Goal: Book appointment/travel/reservation

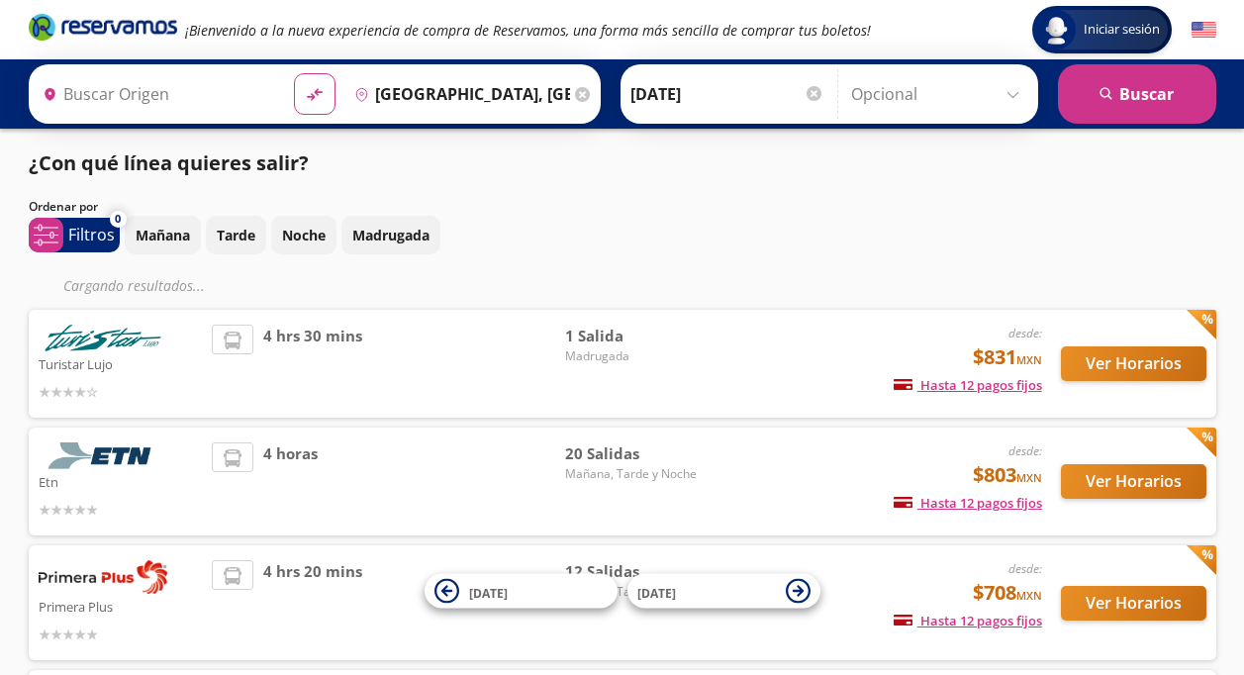
type input "[GEOGRAPHIC_DATA], [GEOGRAPHIC_DATA]"
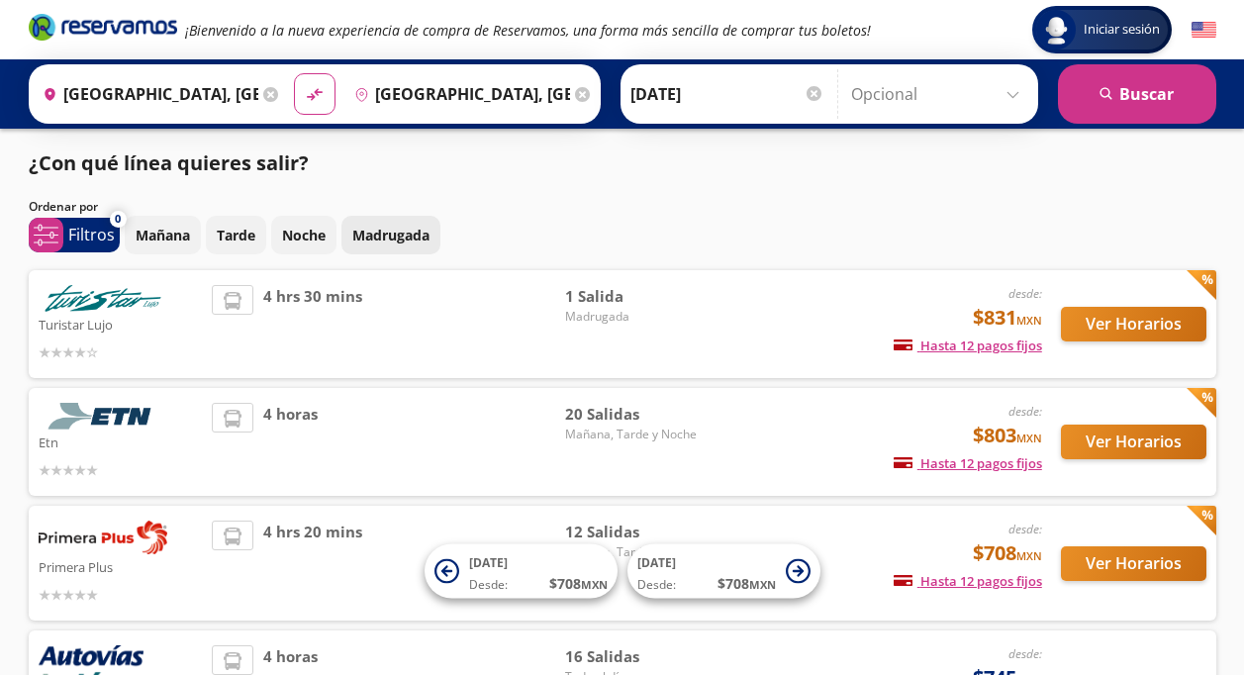
click at [403, 234] on p "Madrugada" at bounding box center [390, 235] width 77 height 21
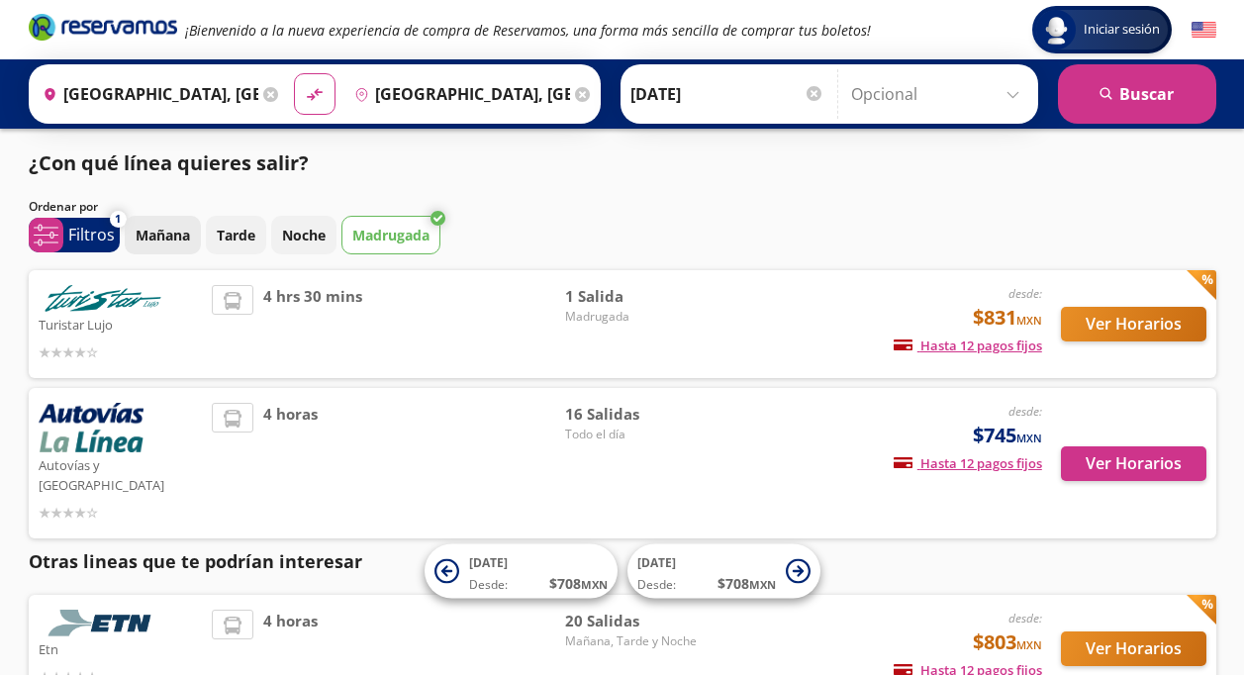
click at [157, 241] on p "Mañana" at bounding box center [163, 235] width 54 height 21
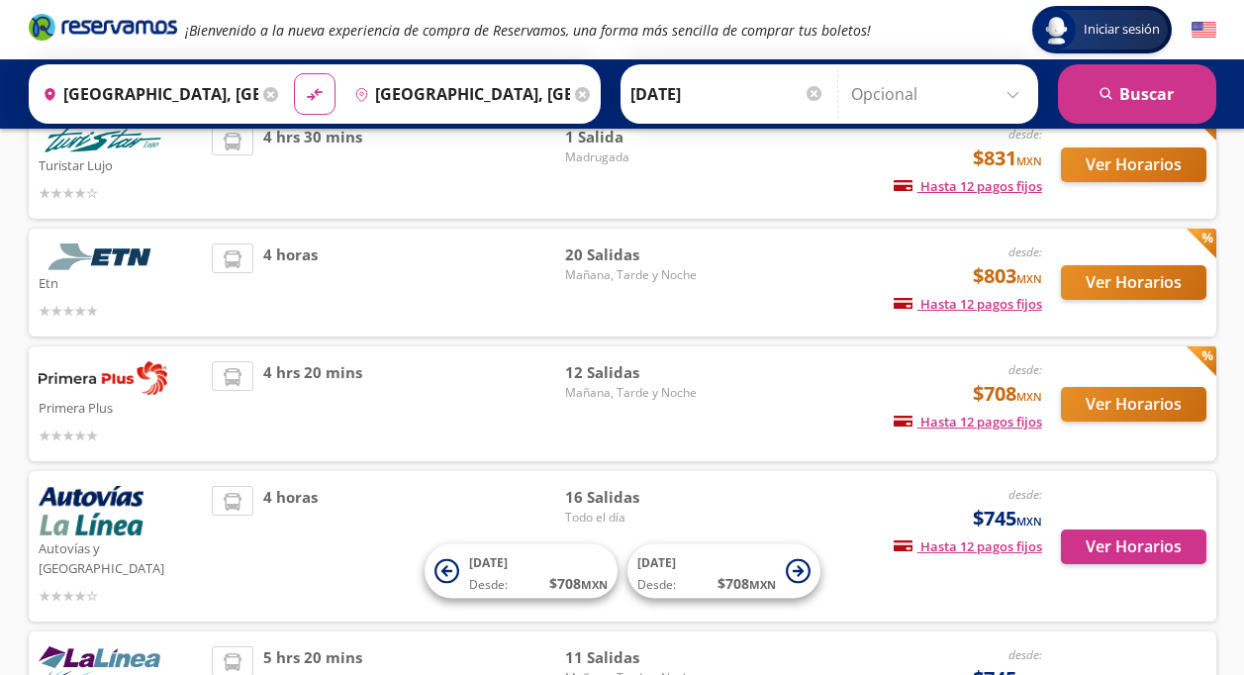
scroll to position [139, 0]
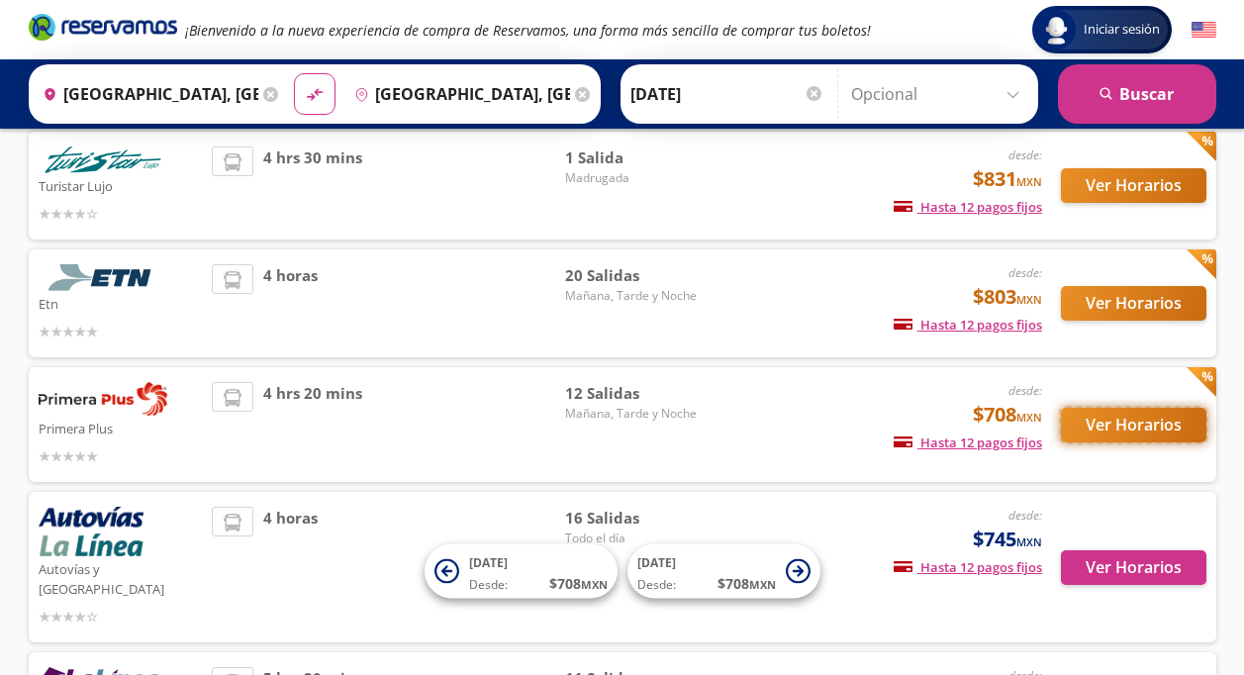
click at [1113, 434] on button "Ver Horarios" at bounding box center [1133, 425] width 145 height 35
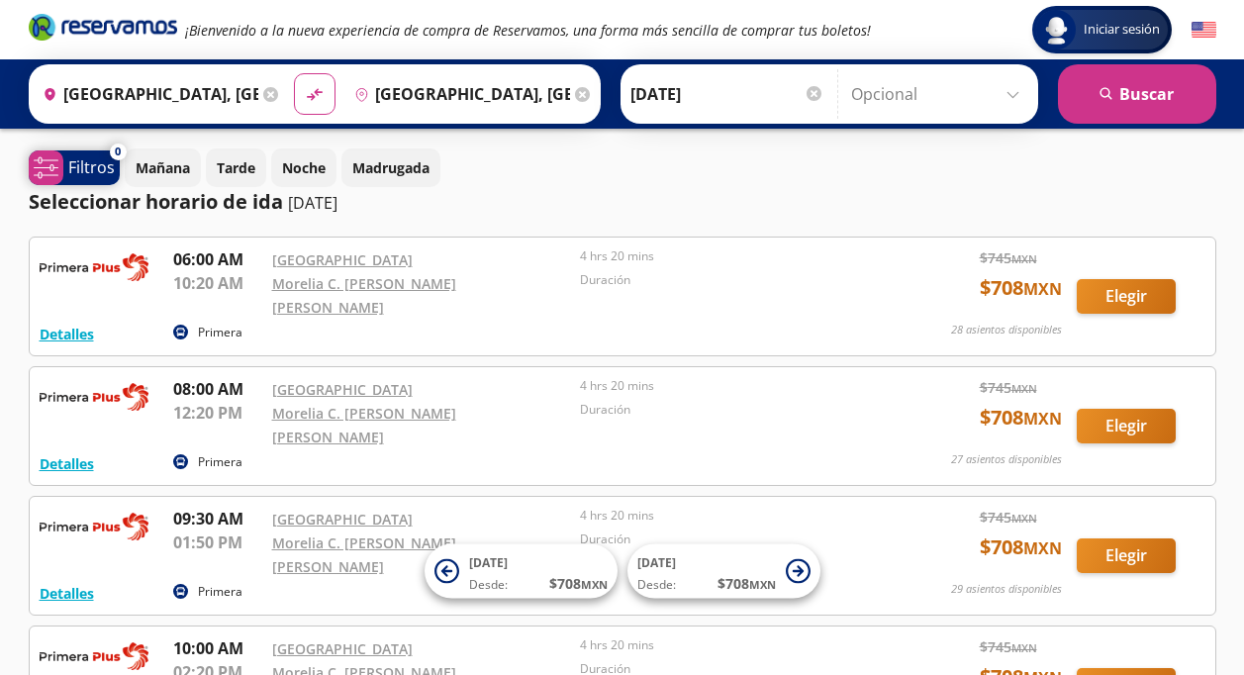
click at [78, 170] on p "Filtros" at bounding box center [91, 167] width 47 height 24
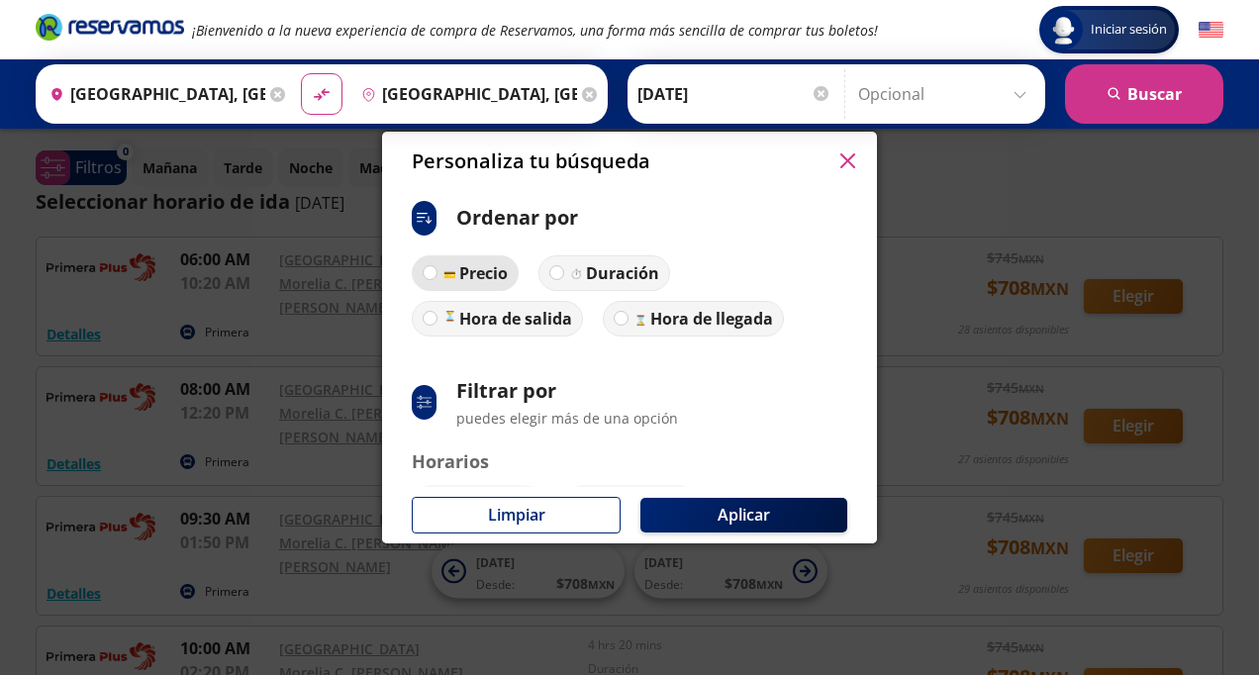
click at [488, 276] on p "Precio" at bounding box center [483, 273] width 48 height 24
click at [436, 276] on input "Precio" at bounding box center [430, 272] width 13 height 13
radio input "true"
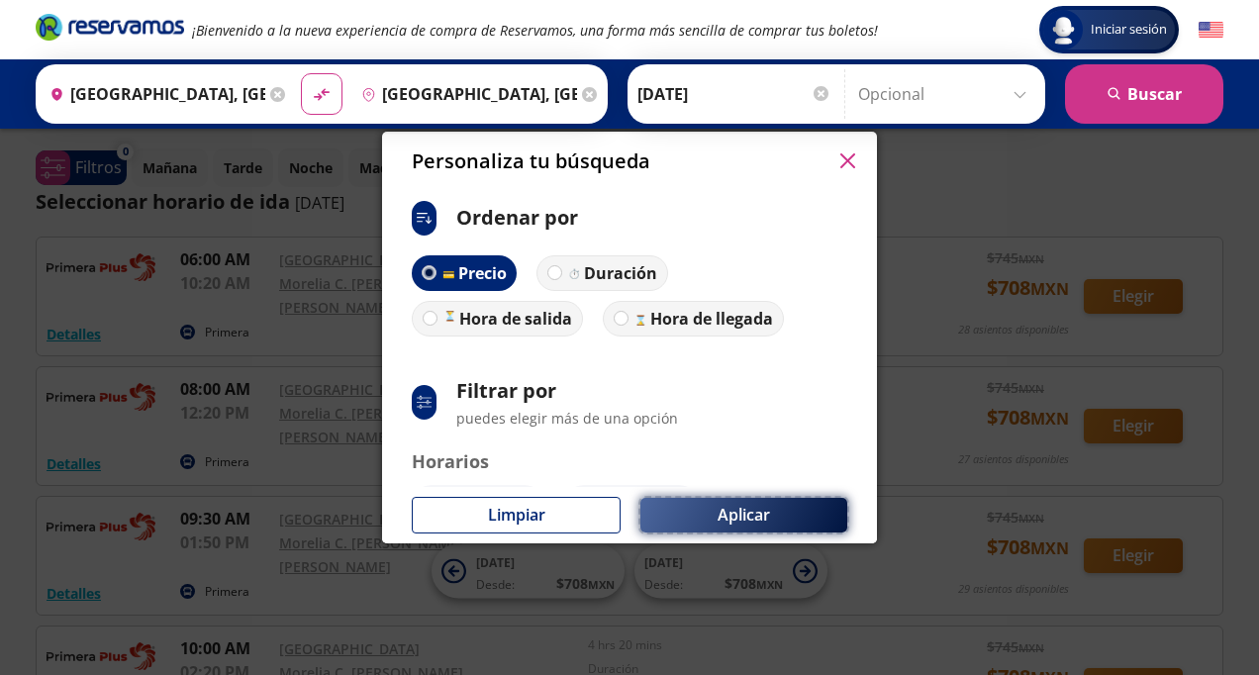
click at [736, 532] on button "Aplicar" at bounding box center [743, 515] width 207 height 35
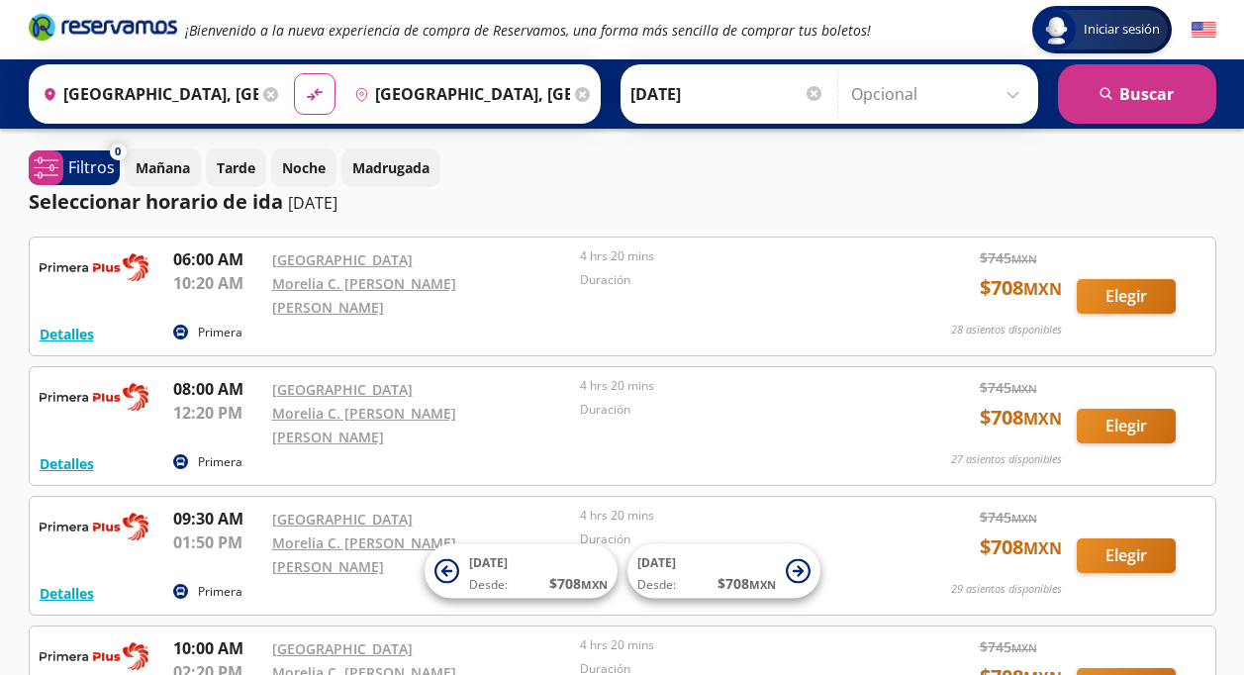
click at [816, 96] on div at bounding box center [813, 93] width 15 height 15
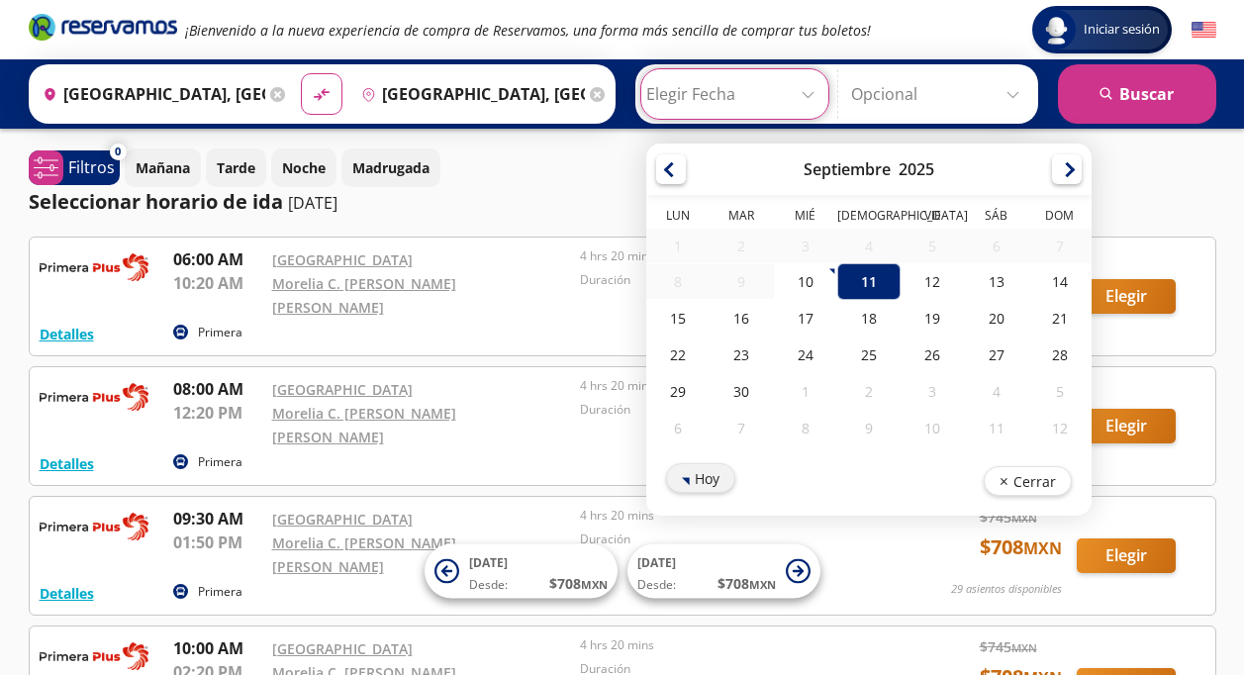
click at [705, 490] on button "Hoy" at bounding box center [700, 478] width 69 height 30
type input "[DATE]"
